Goal: Navigation & Orientation: Find specific page/section

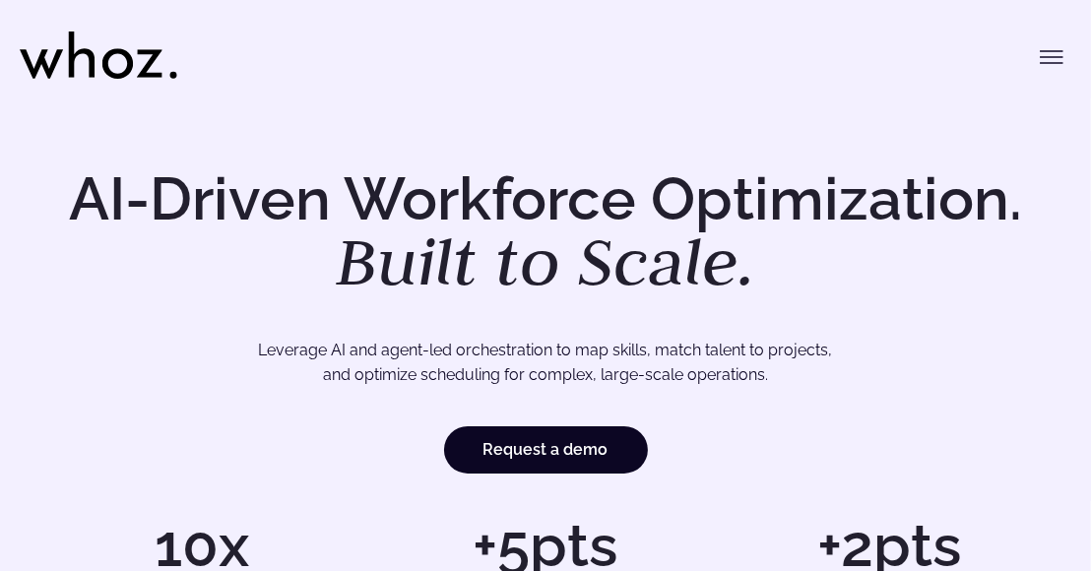
click at [1043, 59] on icon "Toggle menu" at bounding box center [1052, 57] width 24 height 24
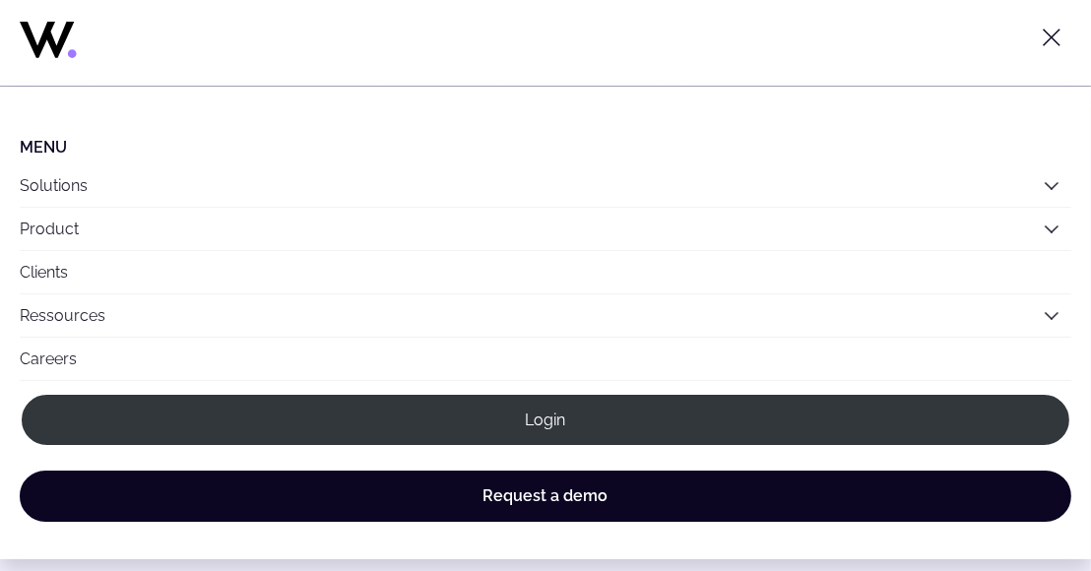
scroll to position [102, 0]
click at [58, 310] on link "Ressources" at bounding box center [63, 315] width 86 height 19
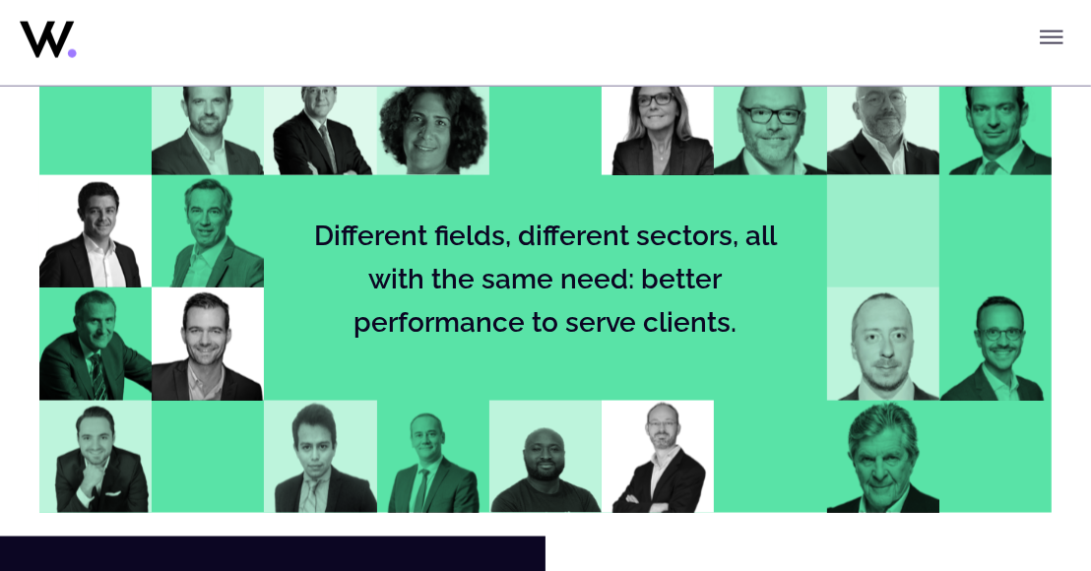
scroll to position [2178, 0]
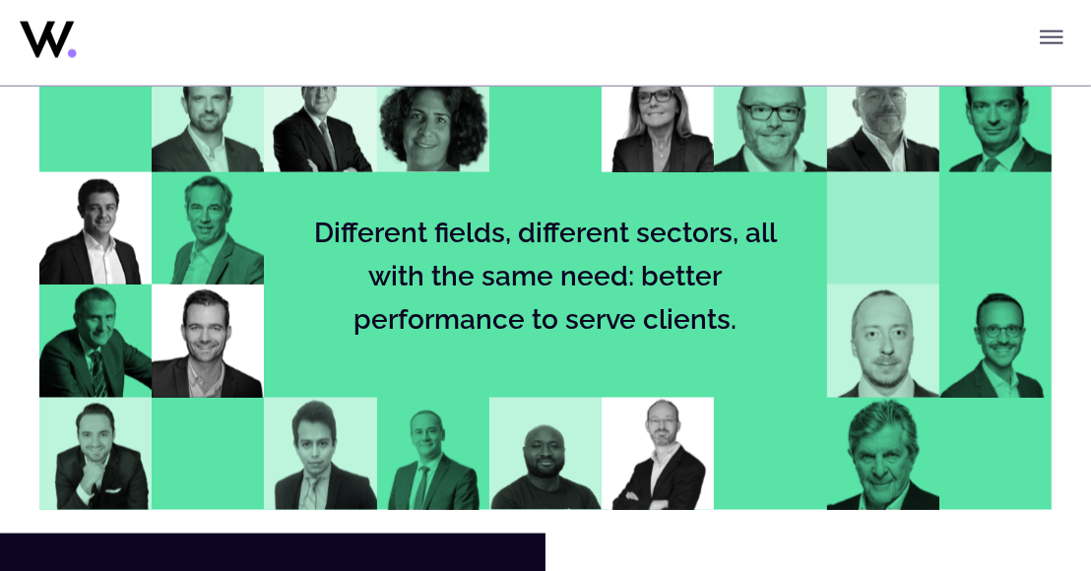
click at [333, 459] on img at bounding box center [320, 454] width 112 height 112
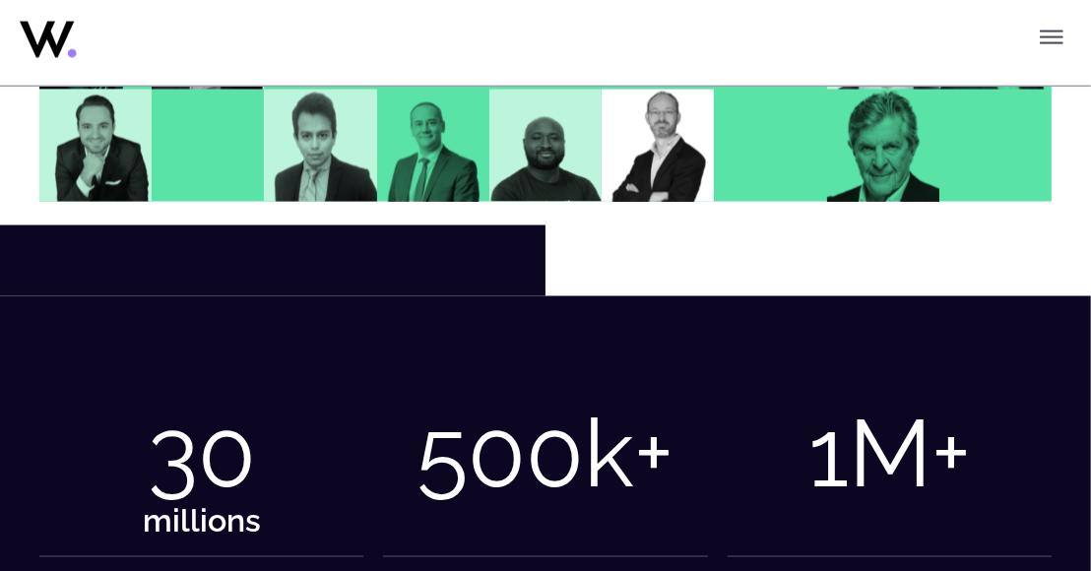
scroll to position [2258, 0]
